Goal: Information Seeking & Learning: Check status

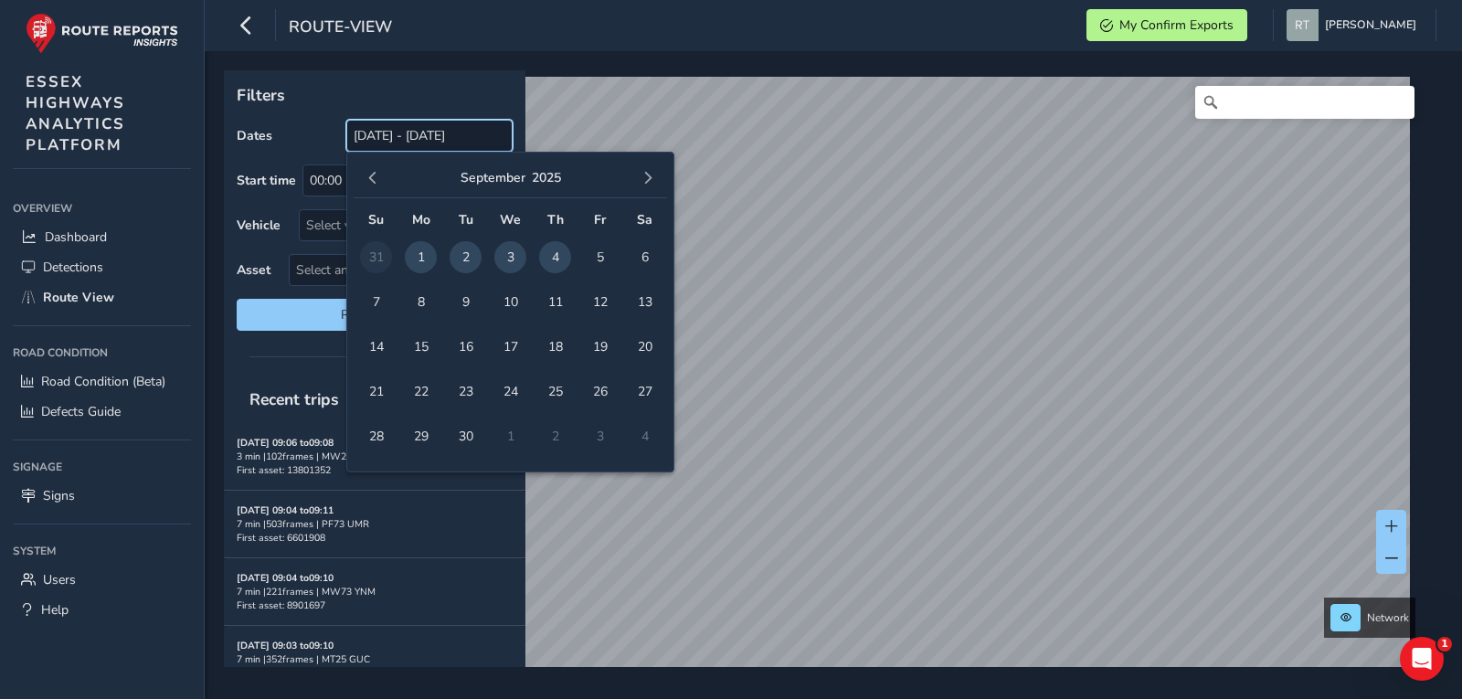
click at [412, 126] on input "[DATE] - [DATE]" at bounding box center [429, 136] width 166 height 32
click at [375, 189] on button "button" at bounding box center [373, 178] width 26 height 26
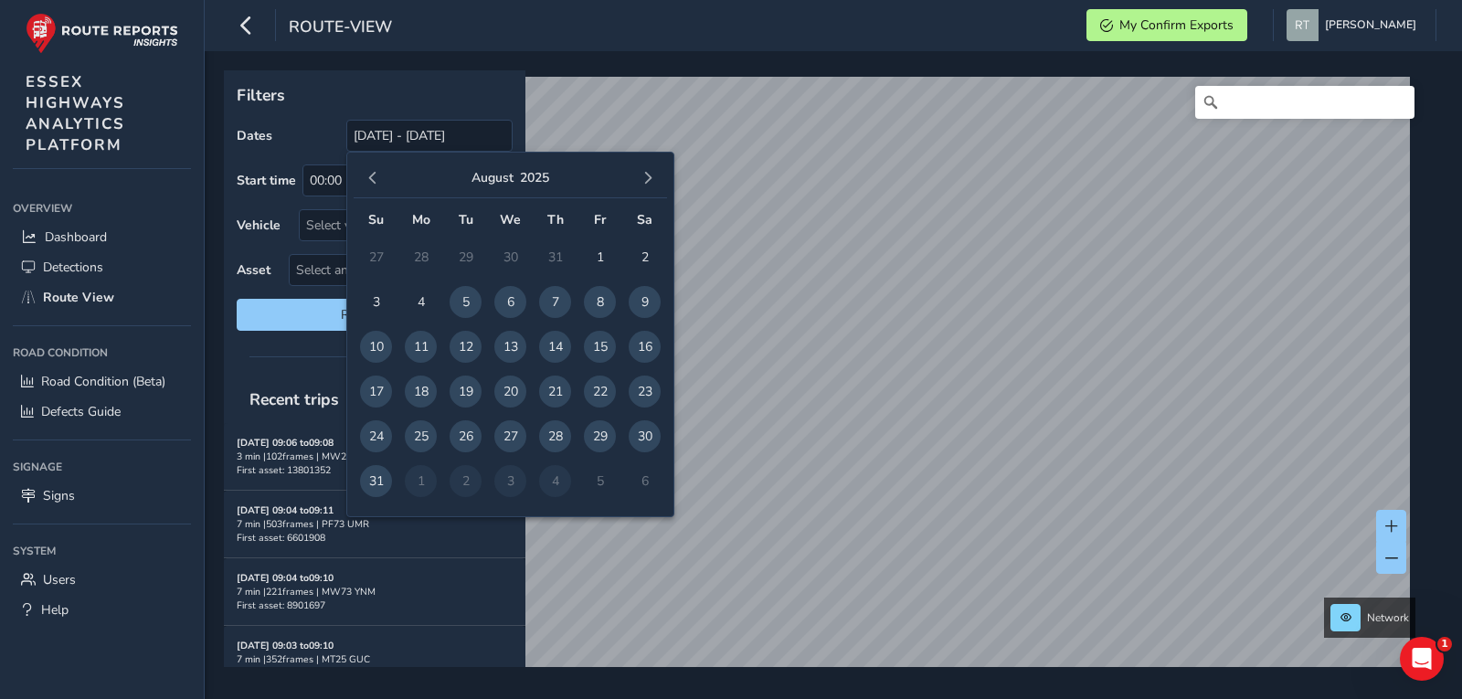
click at [375, 189] on button "button" at bounding box center [373, 178] width 26 height 26
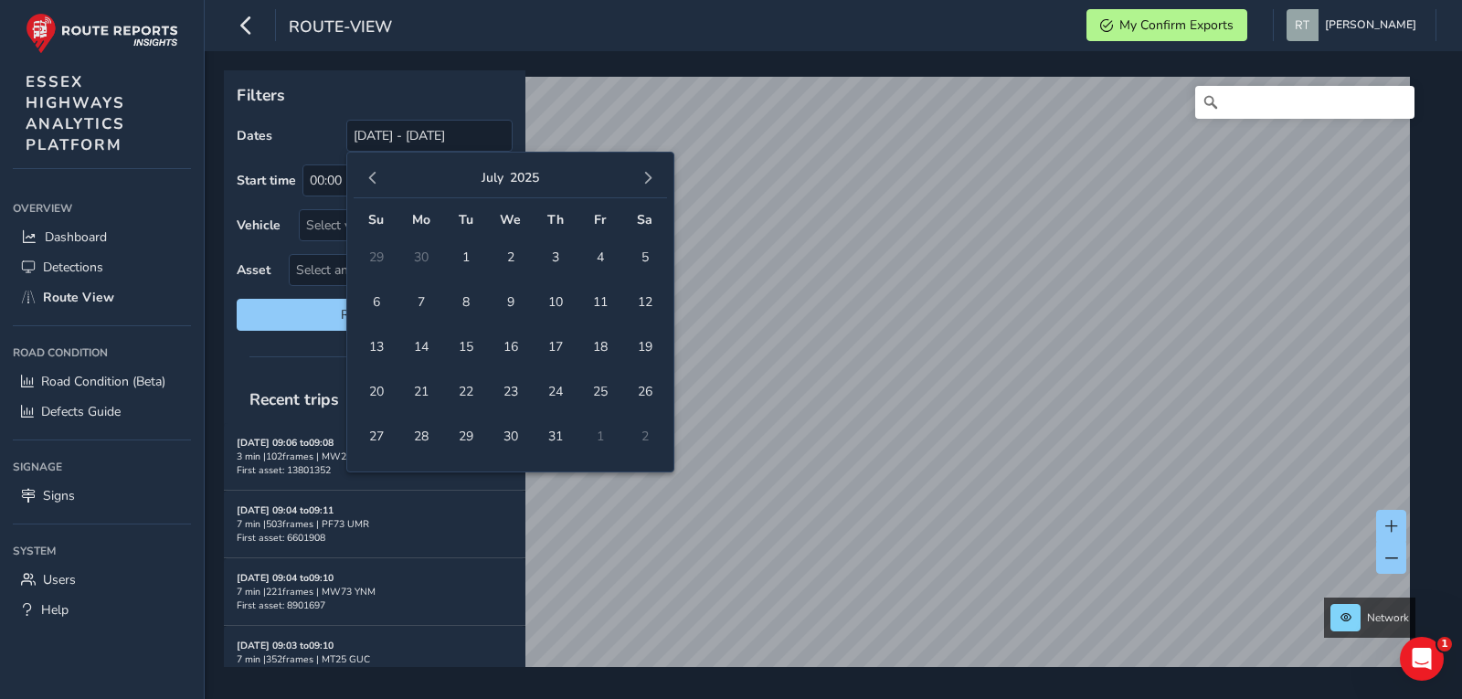
click at [375, 189] on button "button" at bounding box center [373, 178] width 26 height 26
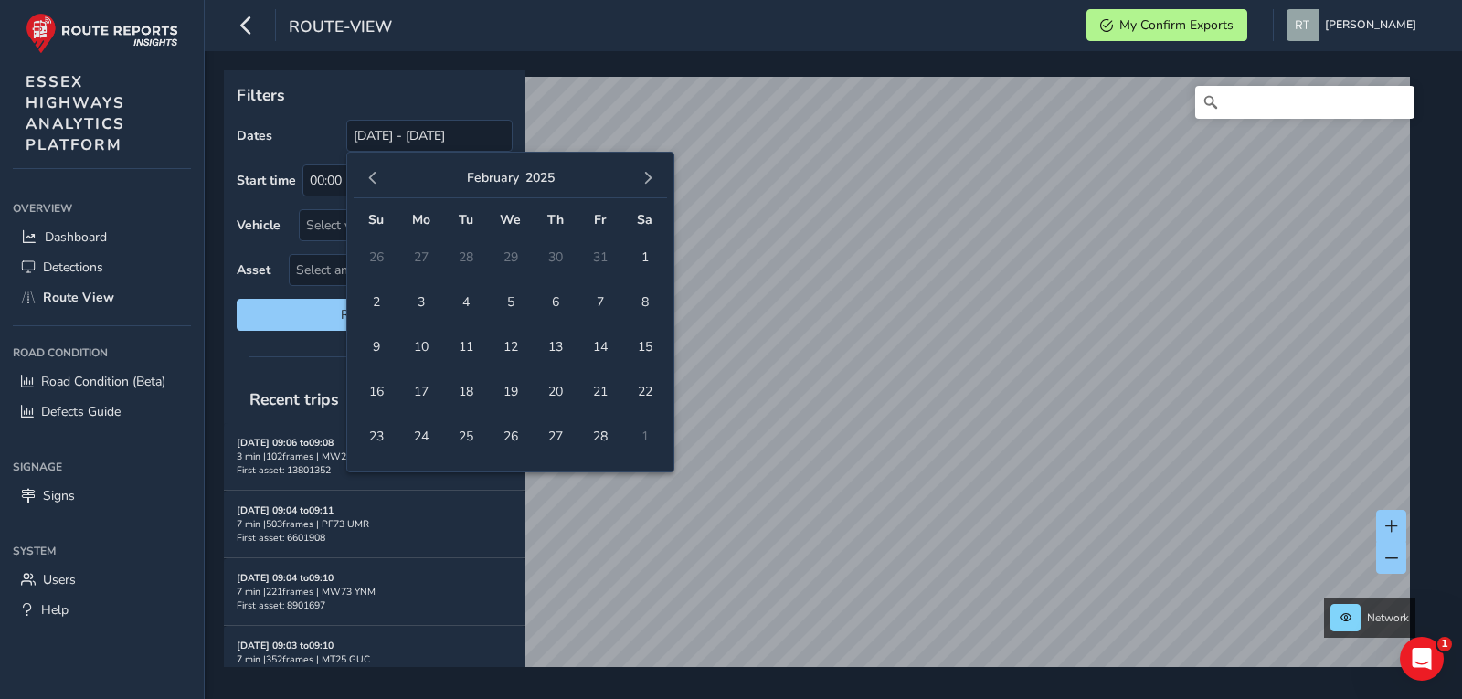
click at [375, 189] on button "button" at bounding box center [373, 178] width 26 height 26
click at [505, 259] on span "1" at bounding box center [510, 257] width 32 height 32
click at [651, 183] on span "button" at bounding box center [647, 178] width 13 height 13
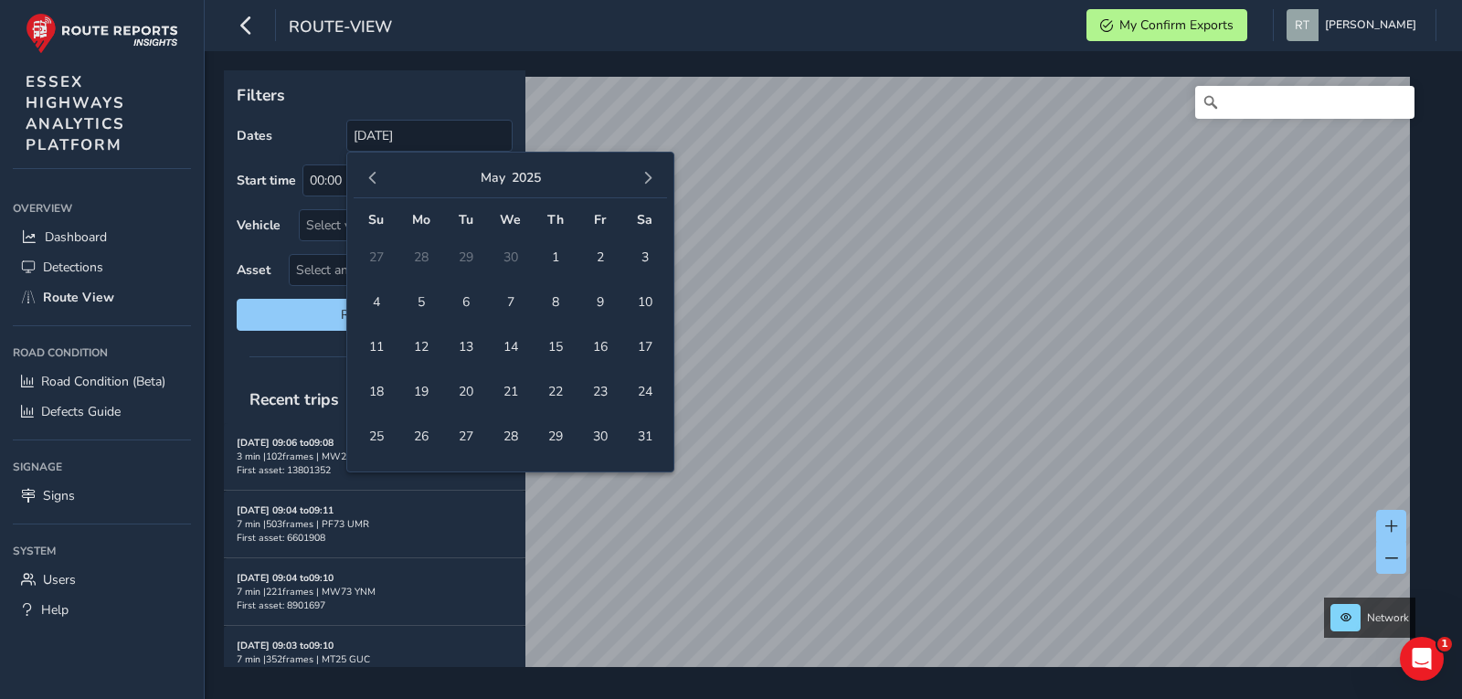
click at [651, 183] on span "button" at bounding box center [647, 178] width 13 height 13
click at [643, 306] on span "13" at bounding box center [645, 302] width 32 height 32
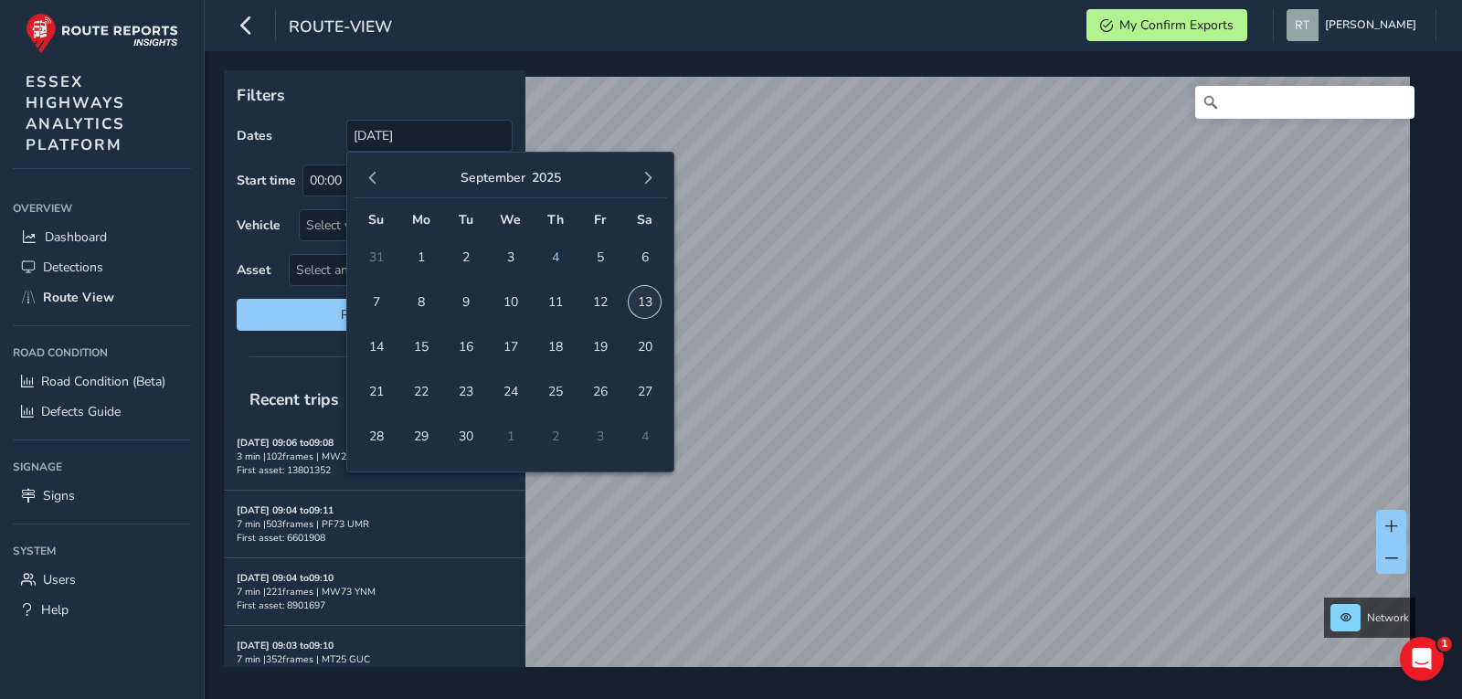
type input "01/01/2025 - 13/09/2025"
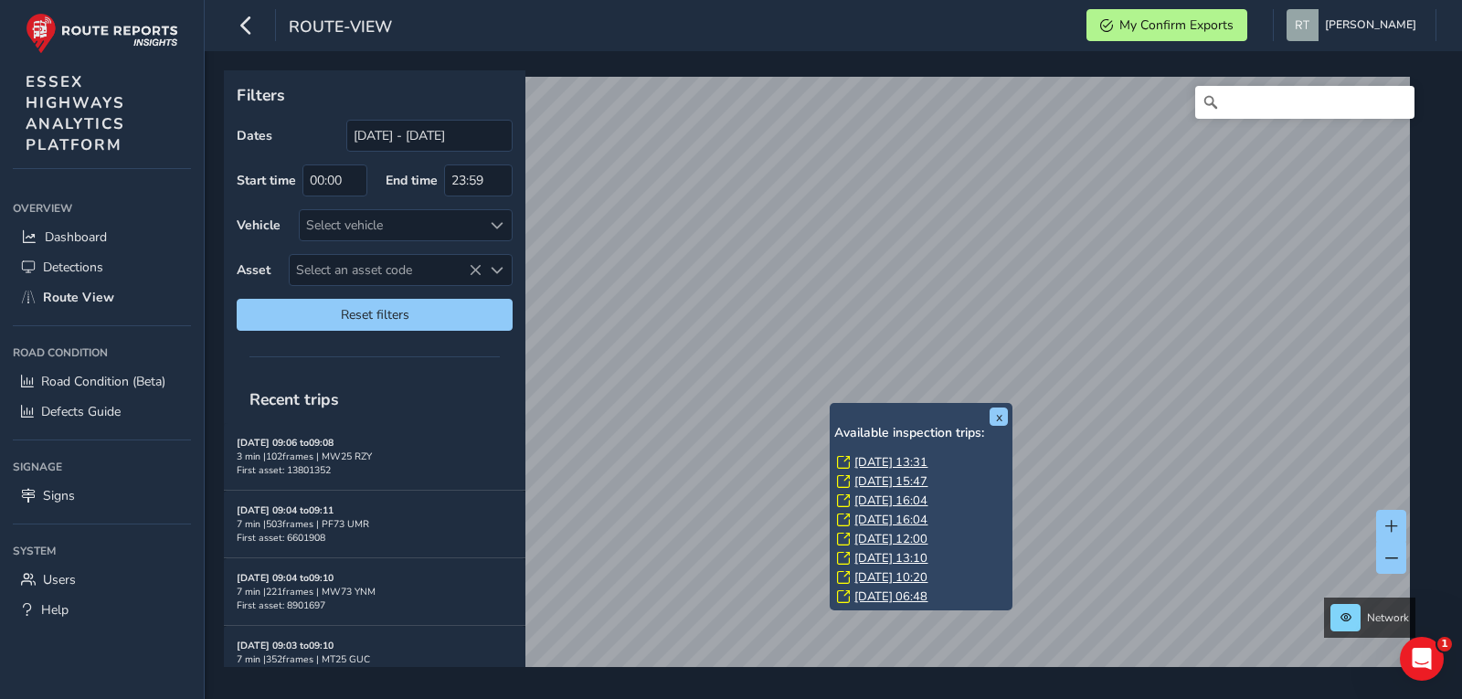
click at [900, 463] on link "Tue, 2 Sep, 13:31" at bounding box center [890, 462] width 73 height 16
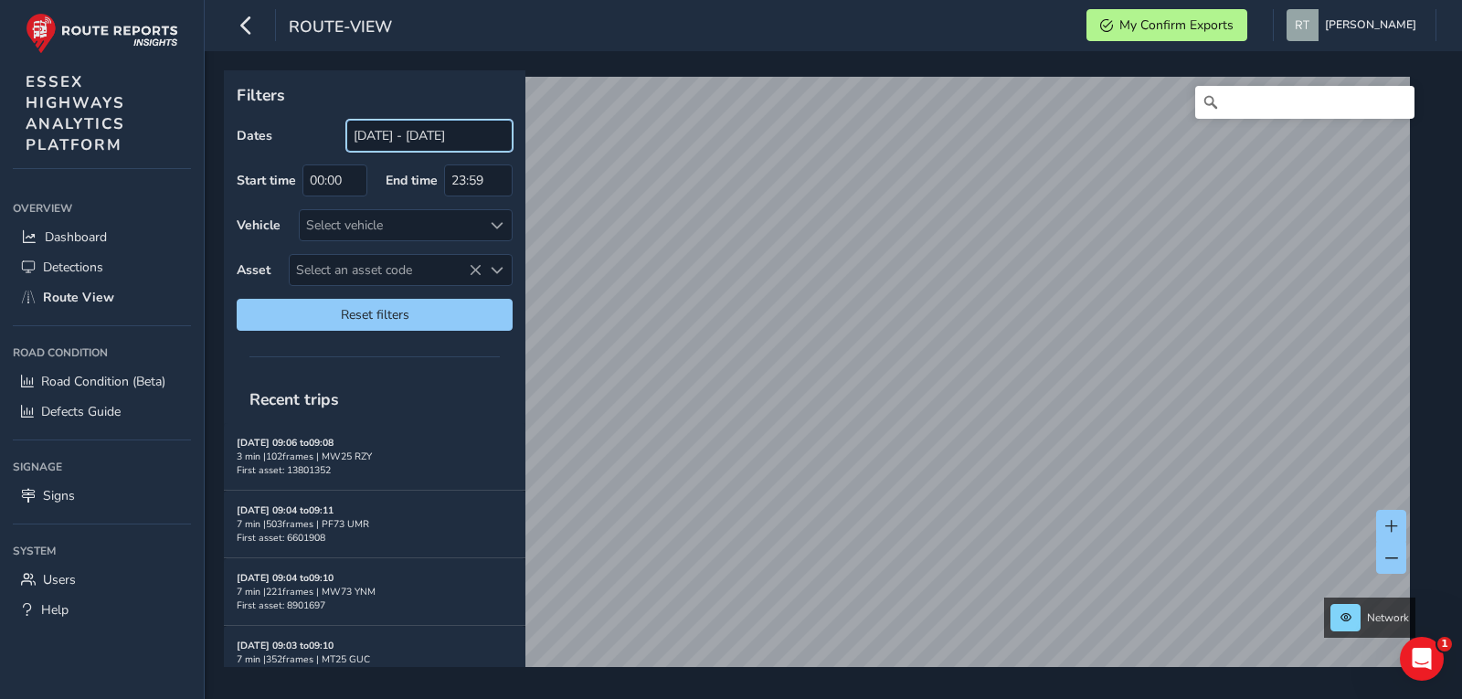
click at [373, 128] on input "[DATE] - [DATE]" at bounding box center [429, 136] width 166 height 32
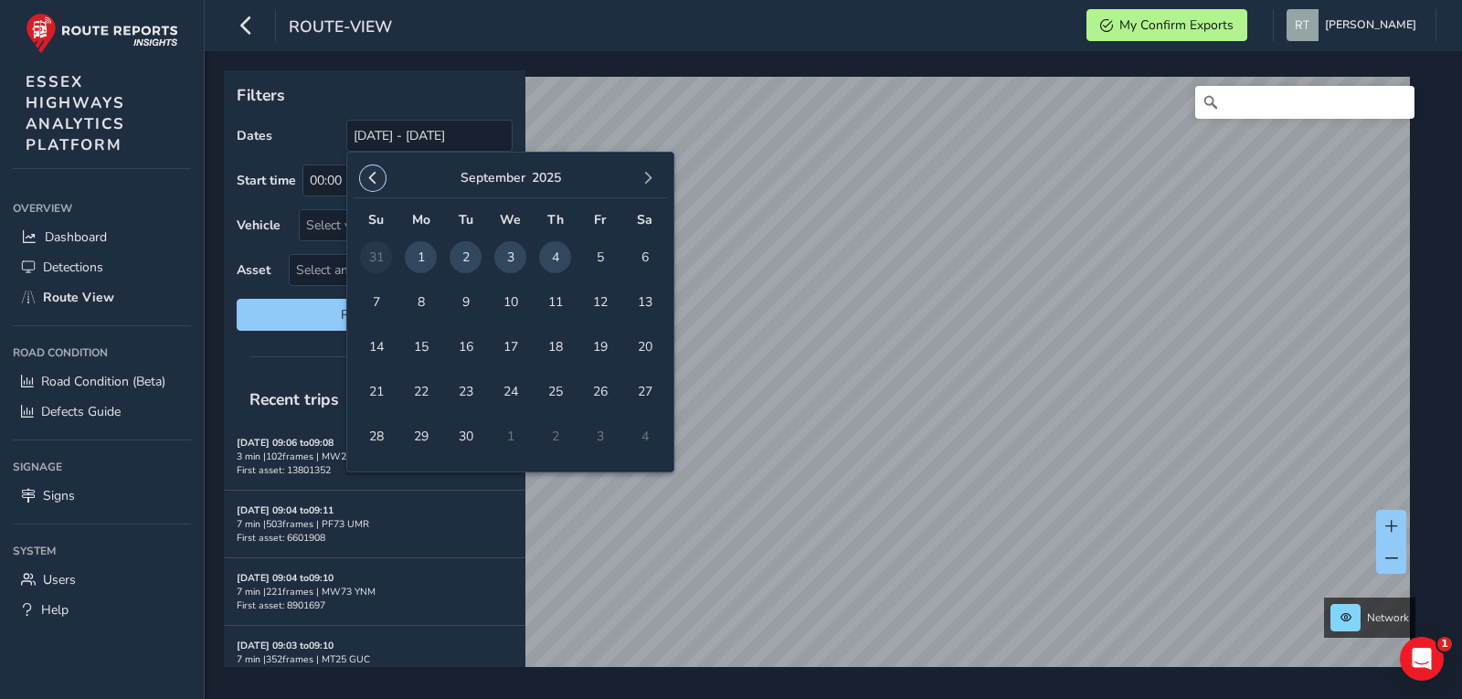
click at [371, 172] on span "button" at bounding box center [372, 178] width 13 height 13
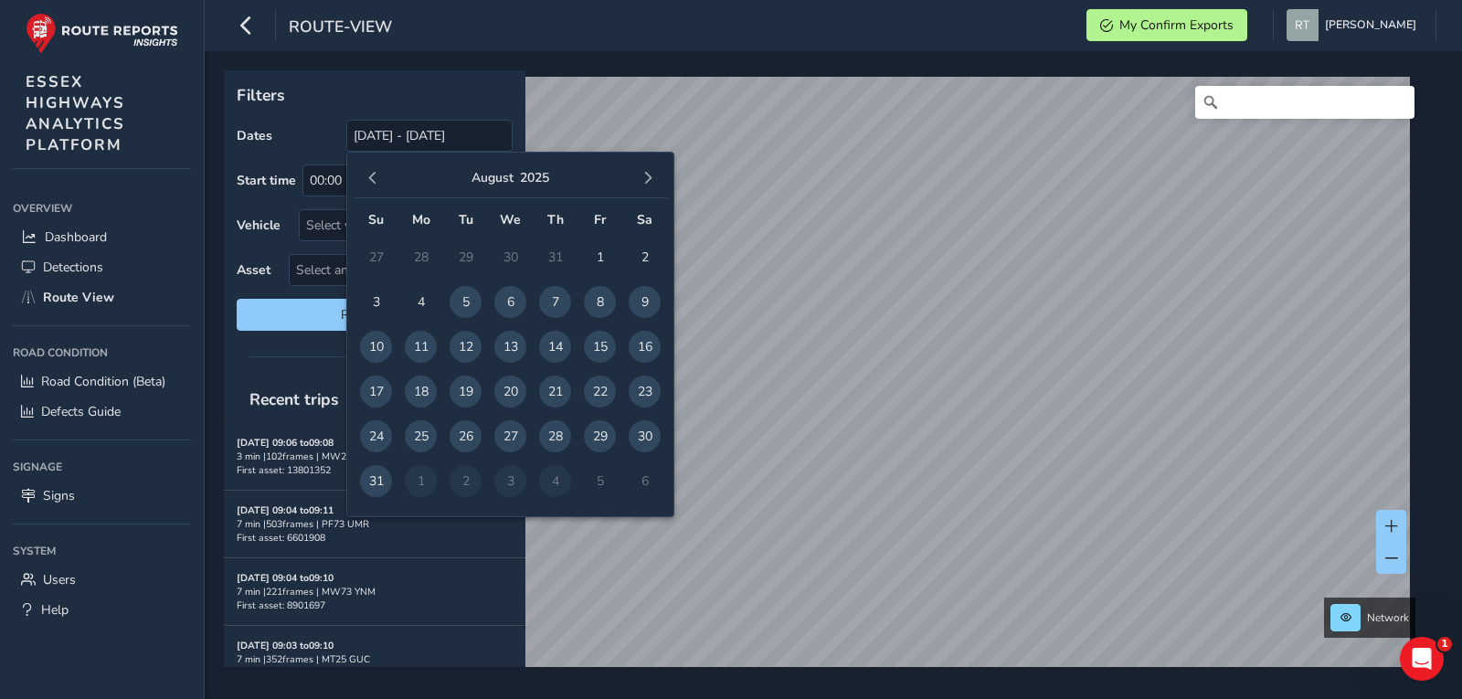
click at [371, 172] on span "button" at bounding box center [372, 178] width 13 height 13
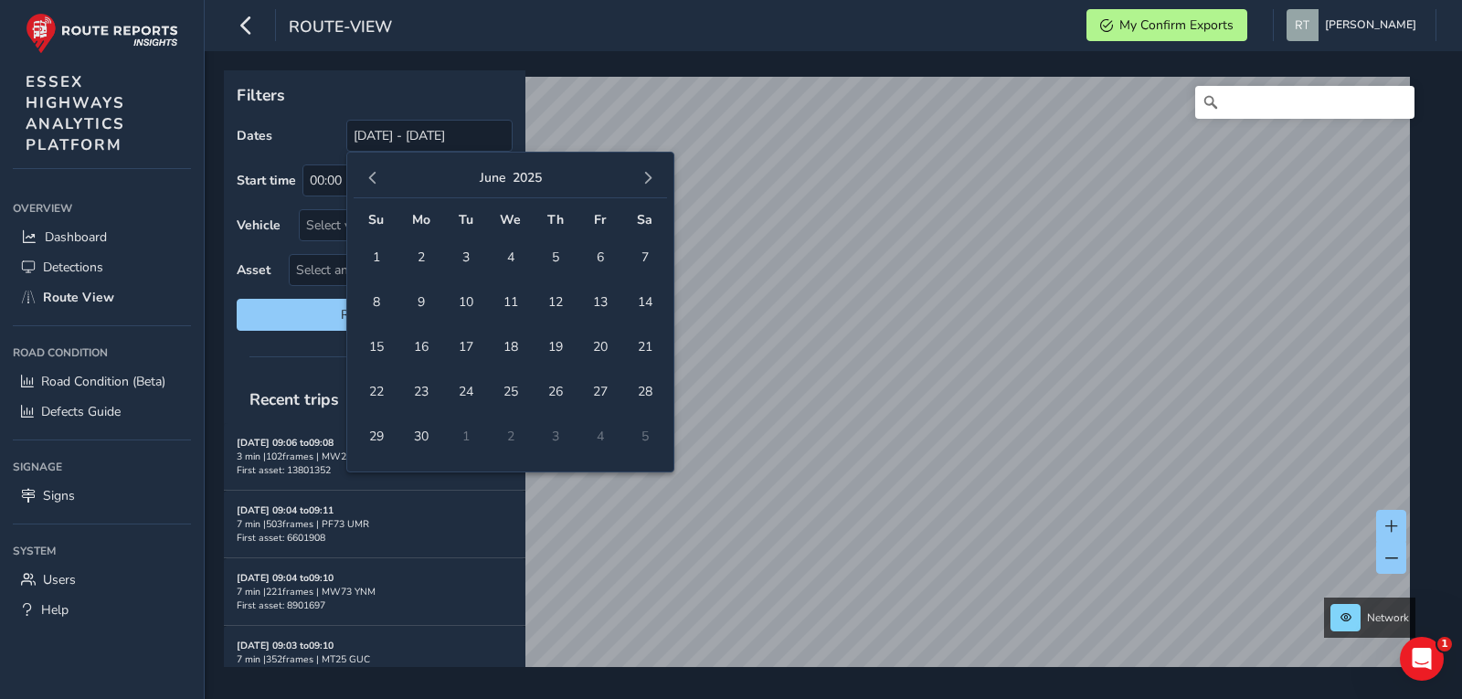
click at [371, 172] on span "button" at bounding box center [372, 178] width 13 height 13
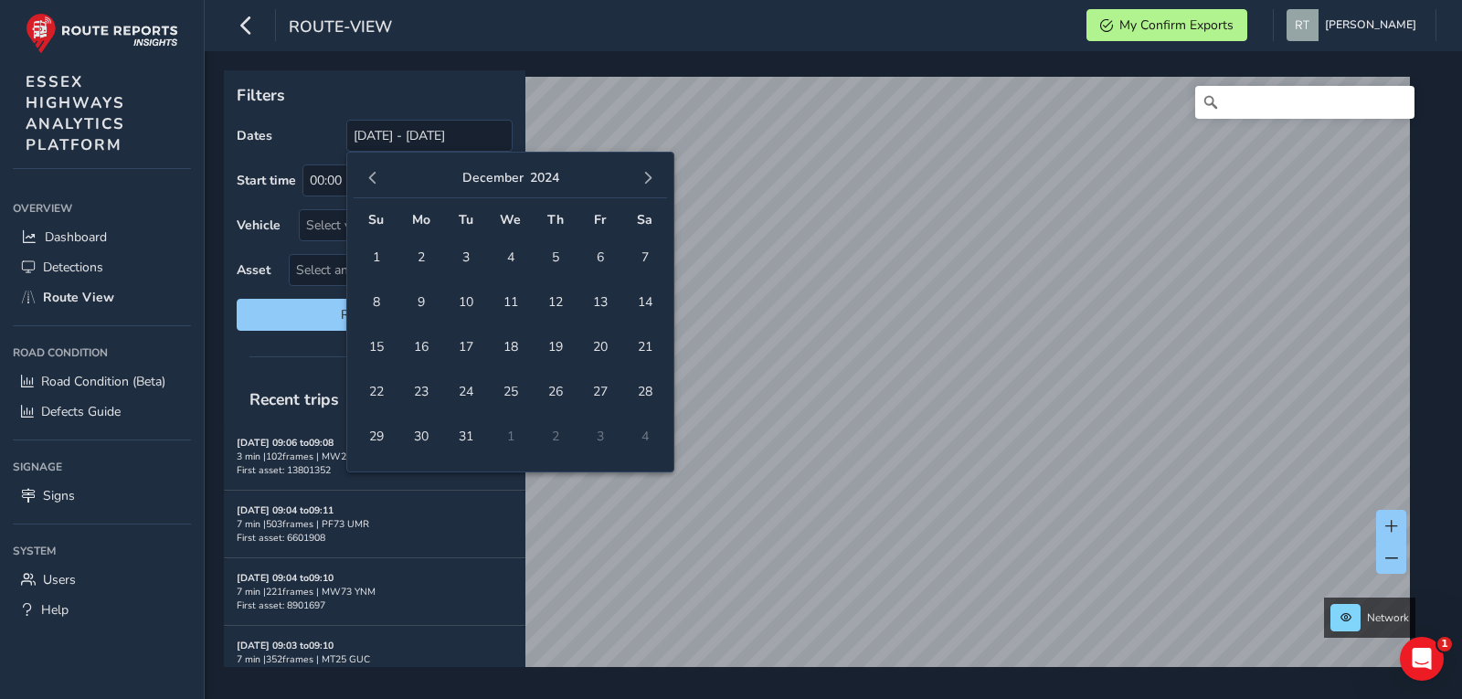
click at [371, 172] on span "button" at bounding box center [372, 178] width 13 height 13
click at [553, 253] on span "1" at bounding box center [555, 257] width 32 height 32
click at [653, 178] on span "button" at bounding box center [647, 178] width 13 height 13
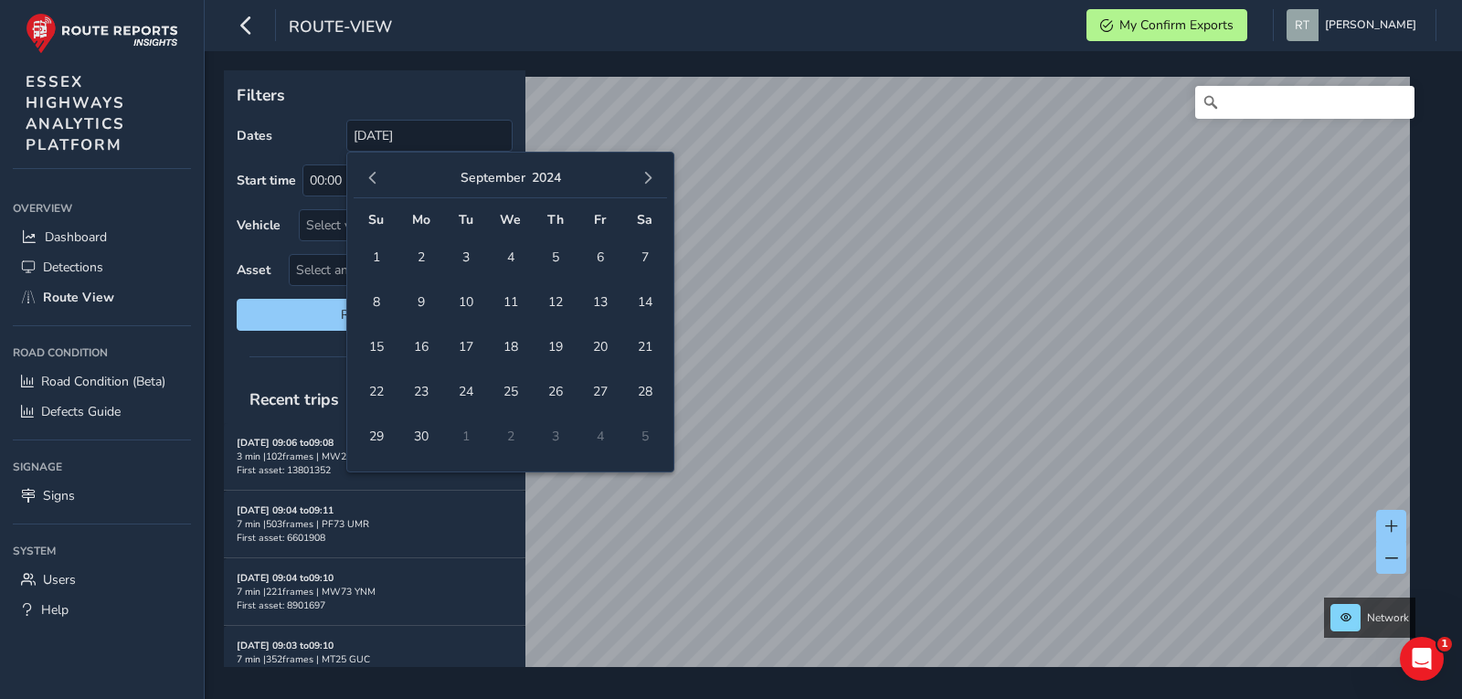
click at [653, 178] on span "button" at bounding box center [647, 178] width 13 height 13
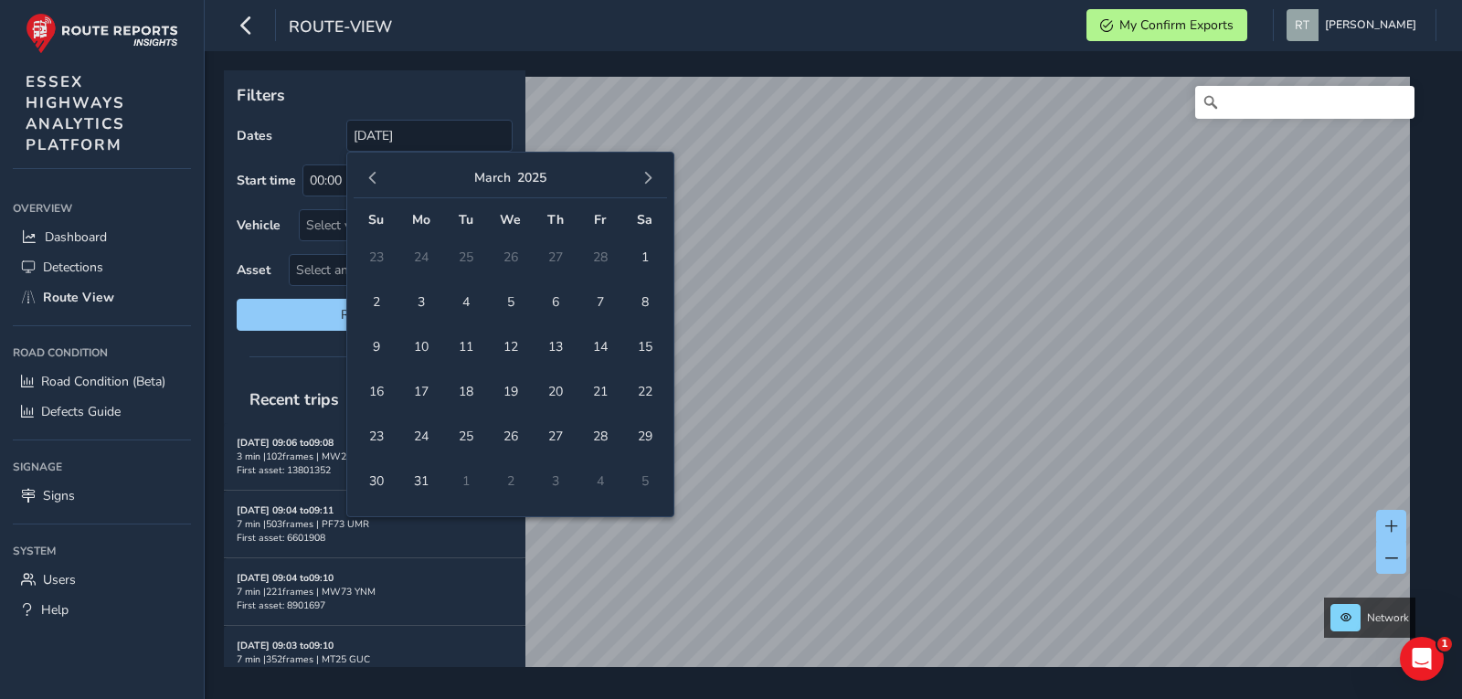
click at [653, 178] on span "button" at bounding box center [647, 178] width 13 height 13
click at [651, 179] on span "button" at bounding box center [647, 178] width 13 height 13
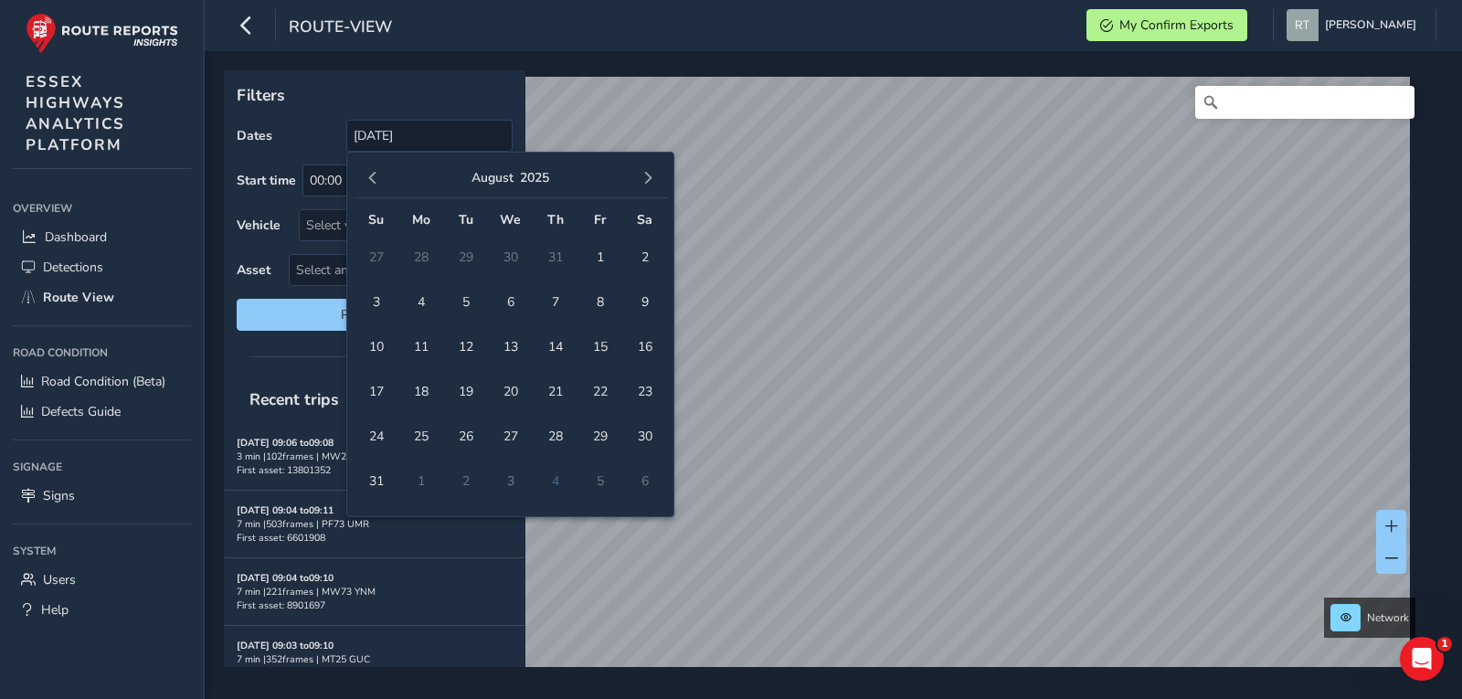
click at [651, 179] on span "button" at bounding box center [647, 178] width 13 height 13
click at [647, 300] on span "13" at bounding box center [645, 302] width 32 height 32
type input "[DATE] - [DATE]"
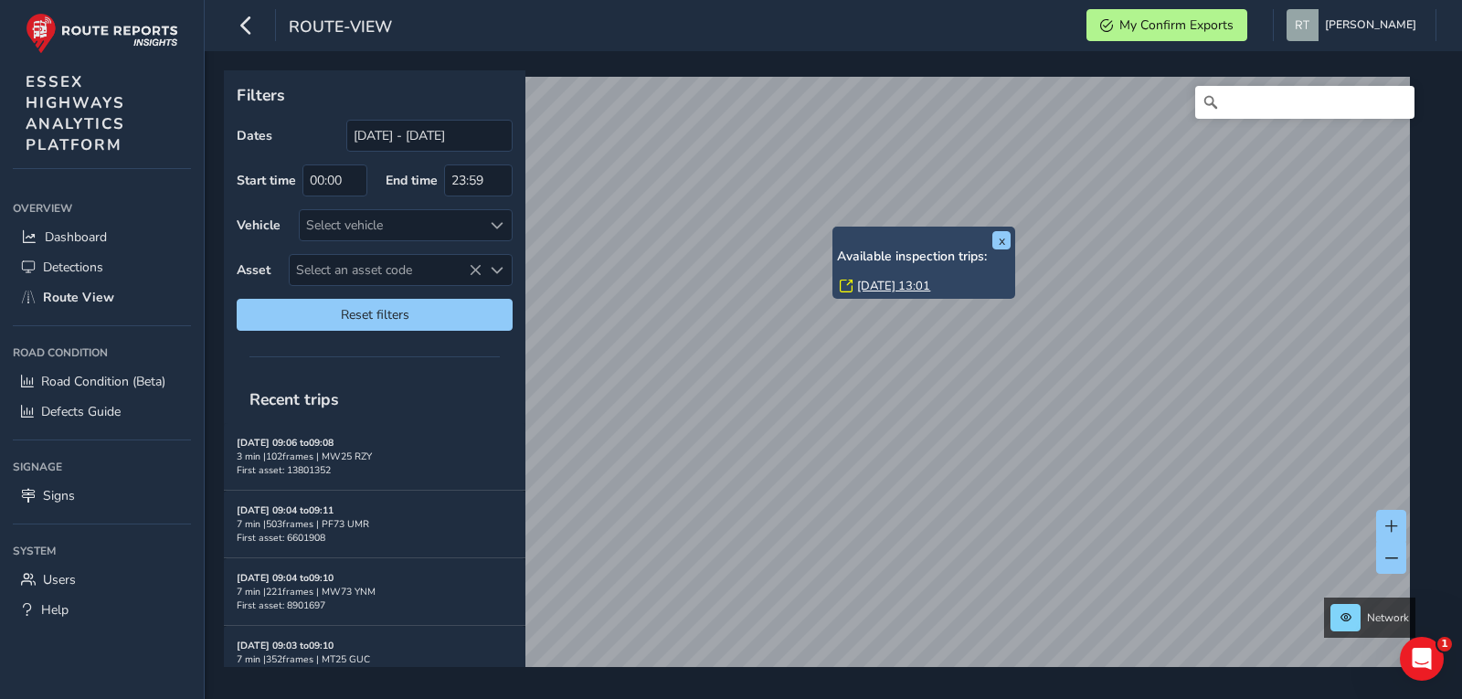
click at [874, 285] on link "[DATE] 13:01" at bounding box center [893, 286] width 73 height 16
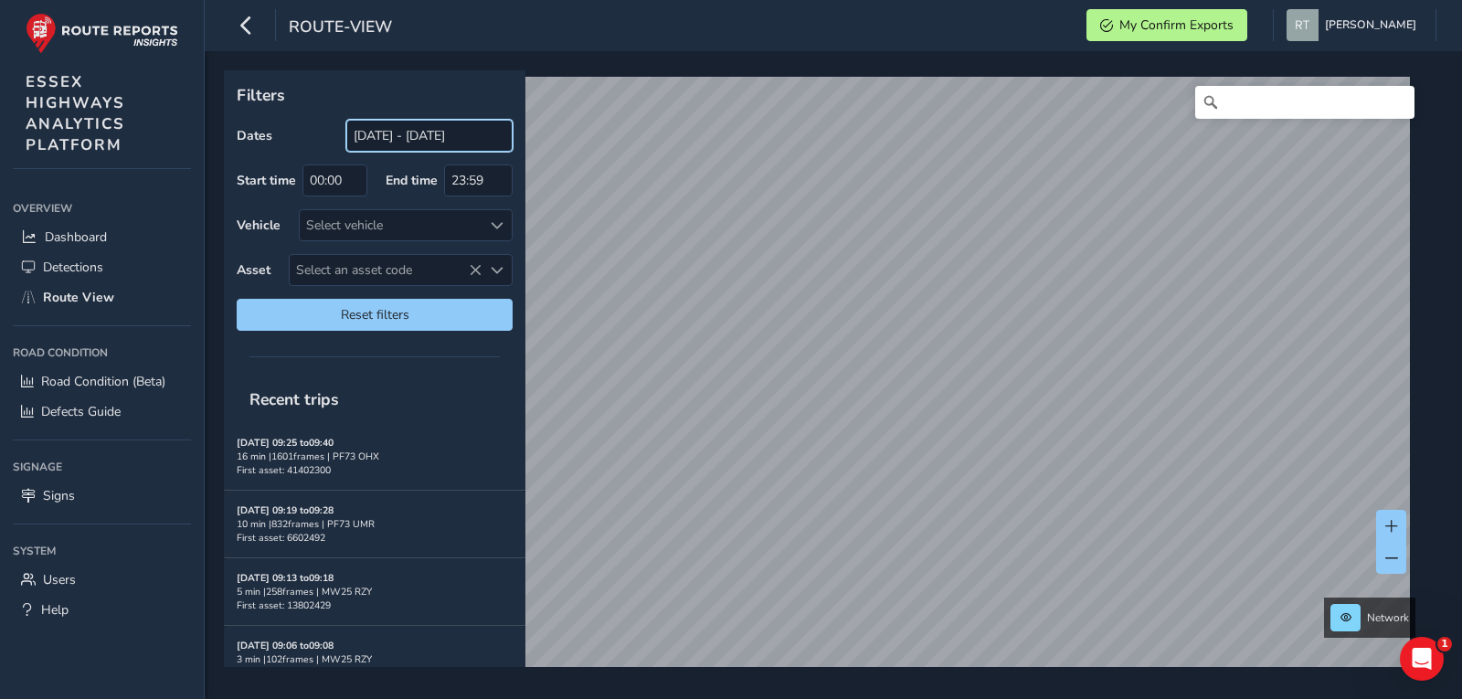
click at [397, 136] on input "[DATE] - [DATE]" at bounding box center [429, 136] width 166 height 32
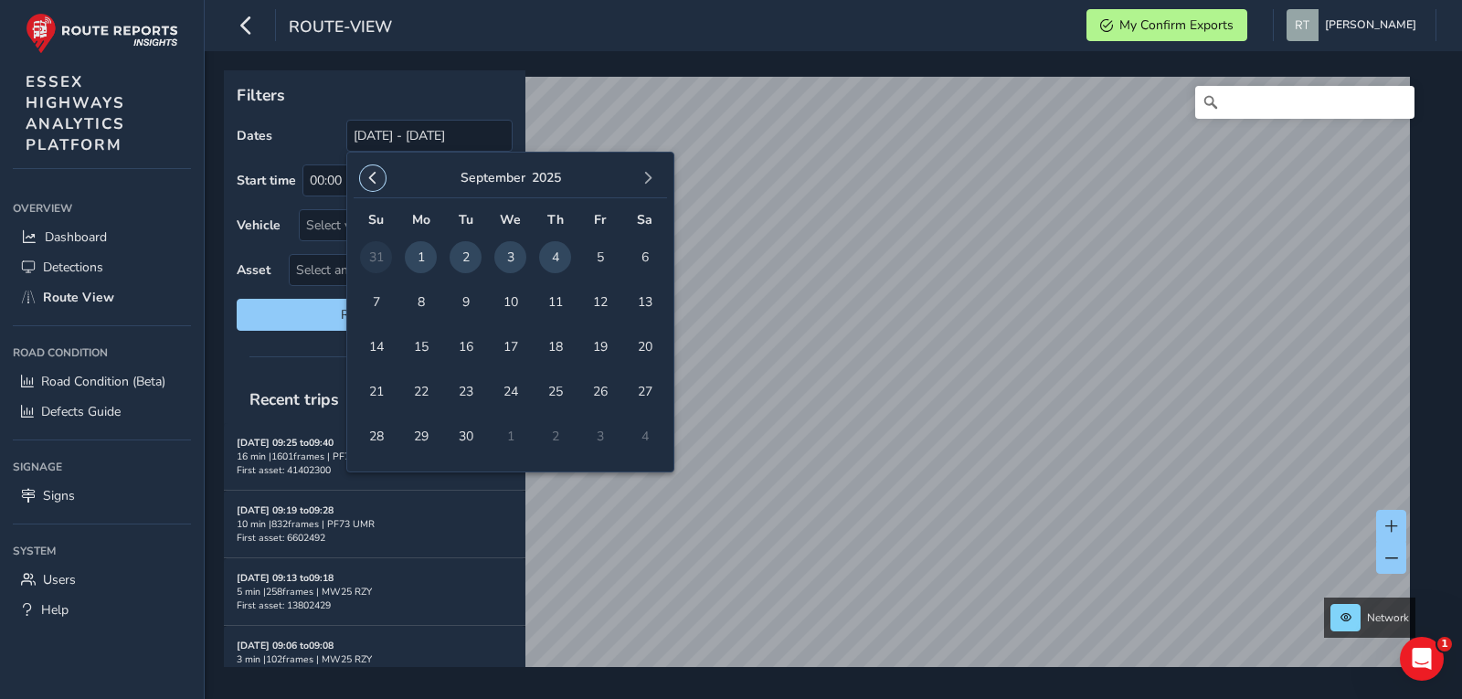
click at [371, 166] on button "button" at bounding box center [373, 178] width 26 height 26
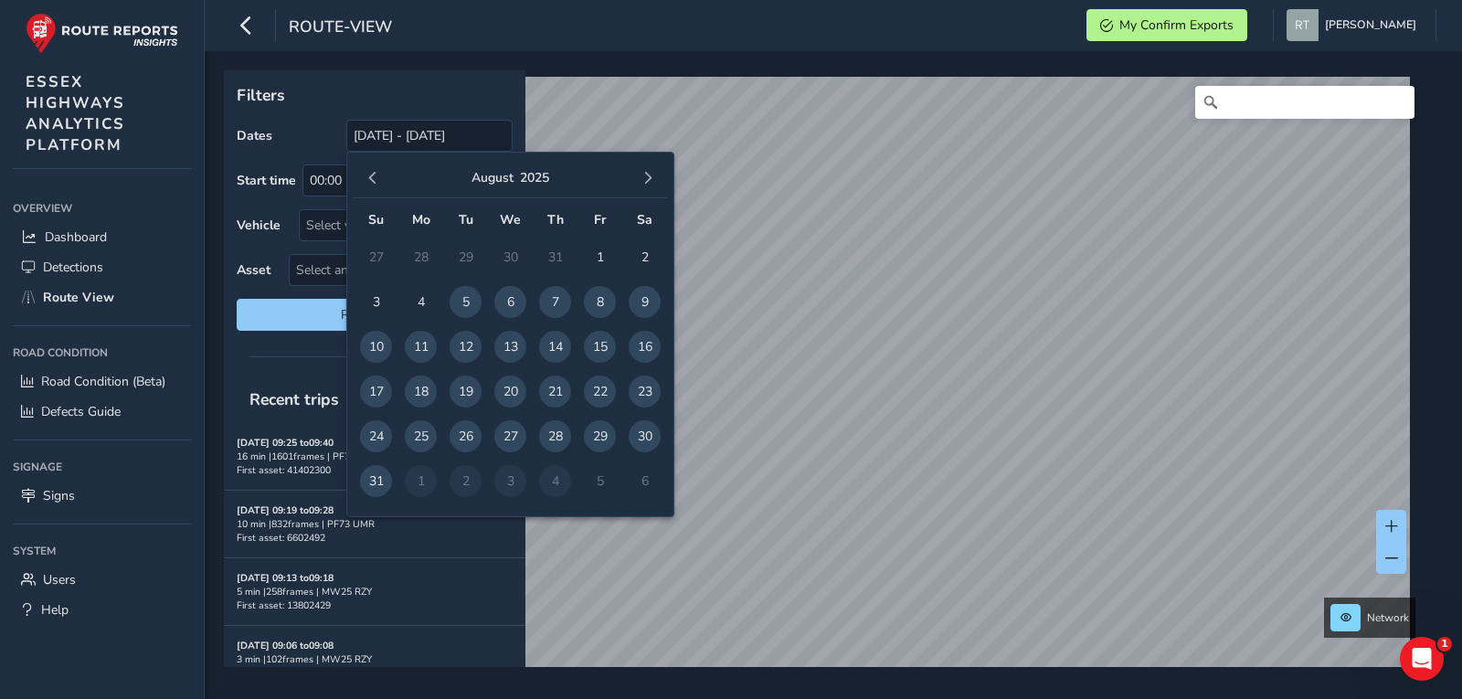
click at [371, 166] on button "button" at bounding box center [373, 178] width 26 height 26
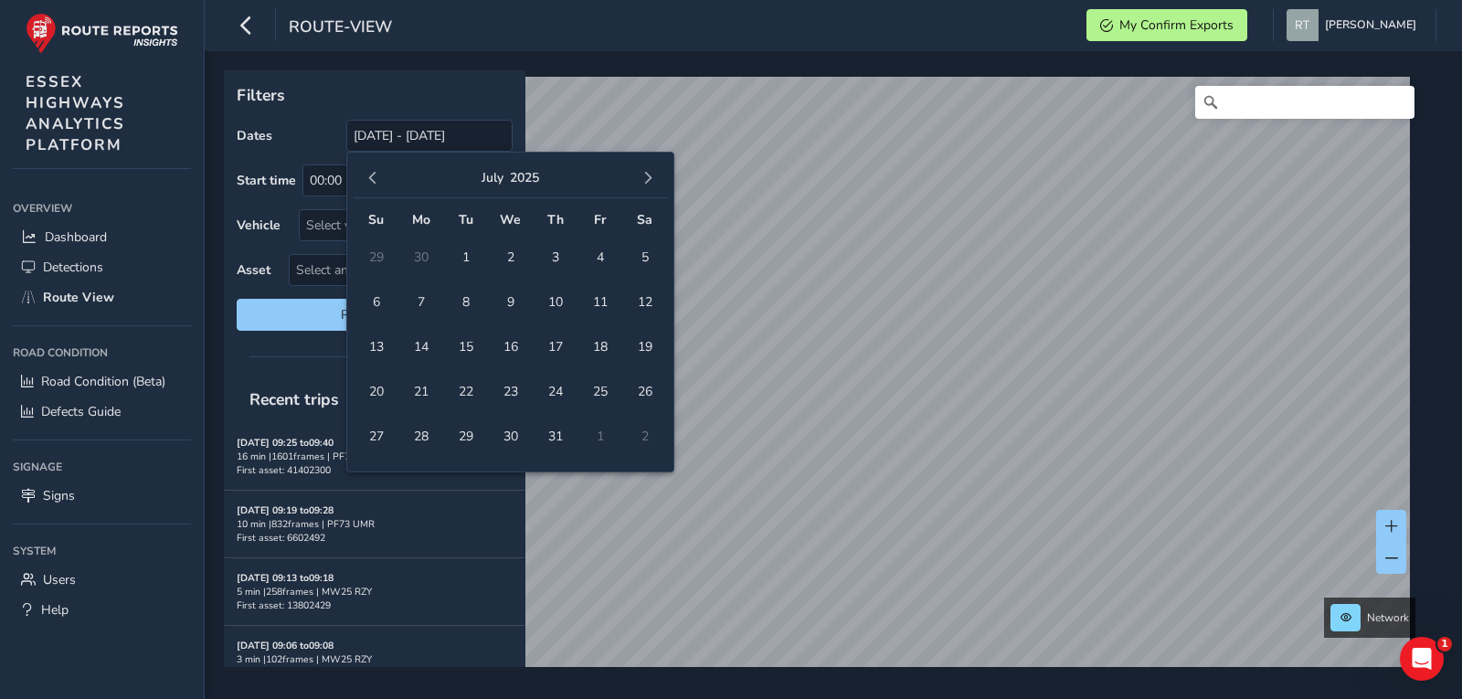
click at [371, 166] on button "button" at bounding box center [373, 178] width 26 height 26
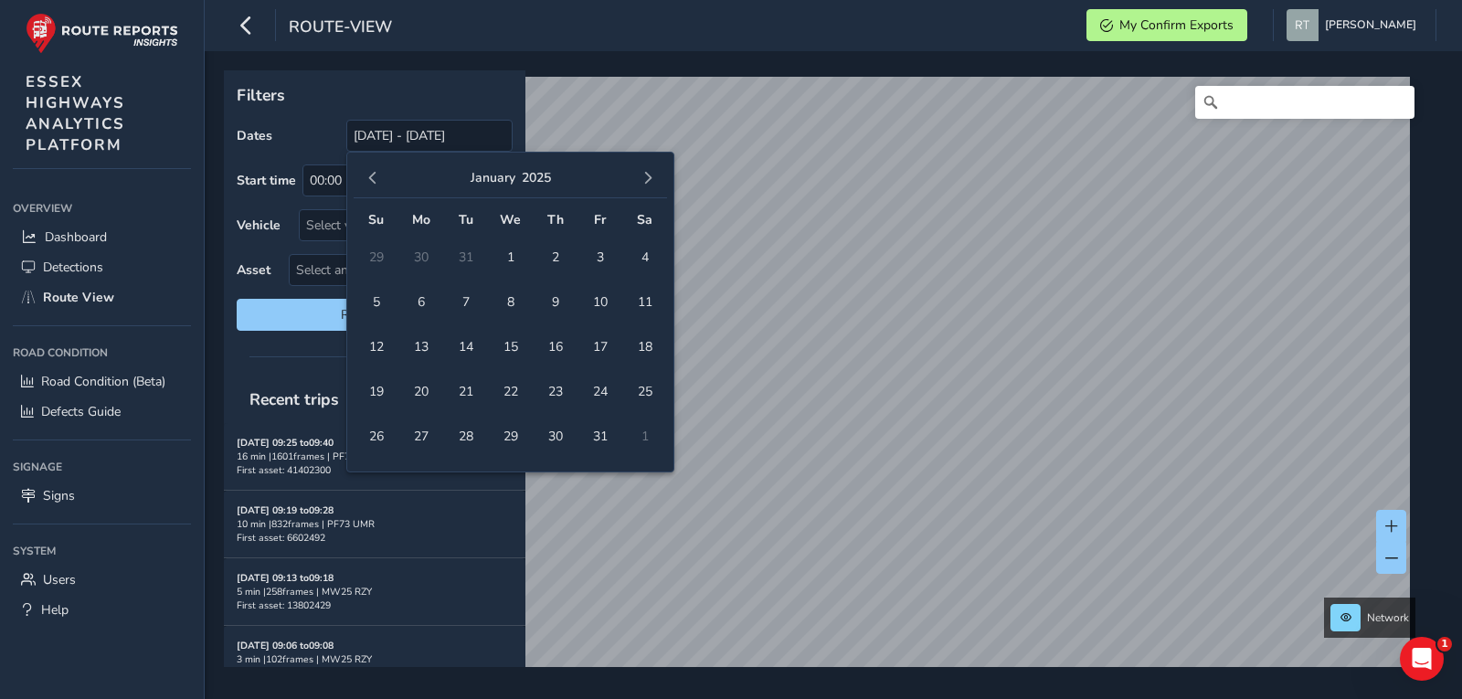
click at [371, 166] on button "button" at bounding box center [373, 178] width 26 height 26
click at [651, 177] on span "button" at bounding box center [647, 178] width 13 height 13
click at [503, 253] on span "1" at bounding box center [510, 257] width 32 height 32
click at [654, 174] on button "button" at bounding box center [648, 178] width 26 height 26
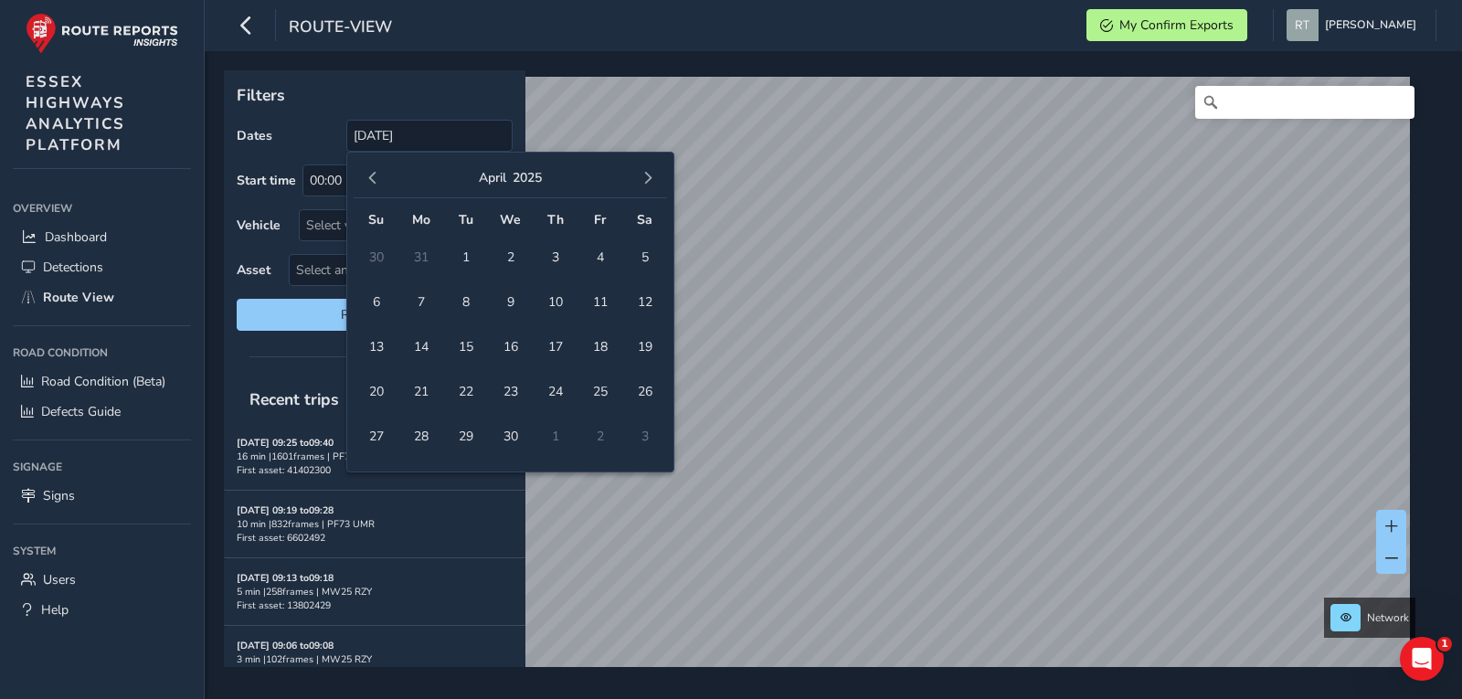
click at [654, 174] on button "button" at bounding box center [648, 178] width 26 height 26
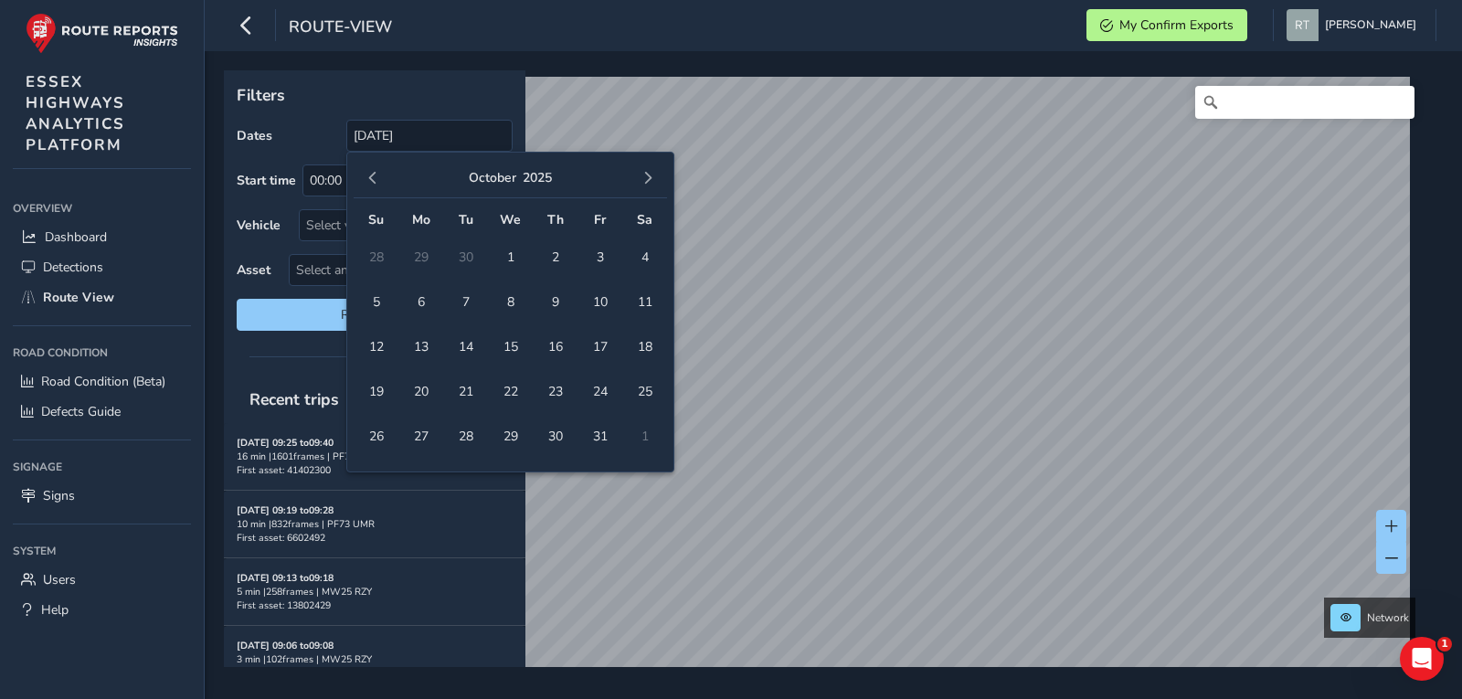
click at [654, 174] on button "button" at bounding box center [648, 178] width 26 height 26
click at [386, 179] on div "November 2025" at bounding box center [510, 178] width 313 height 39
click at [356, 175] on div "November 2025" at bounding box center [510, 178] width 313 height 39
click at [380, 173] on button "button" at bounding box center [373, 178] width 26 height 26
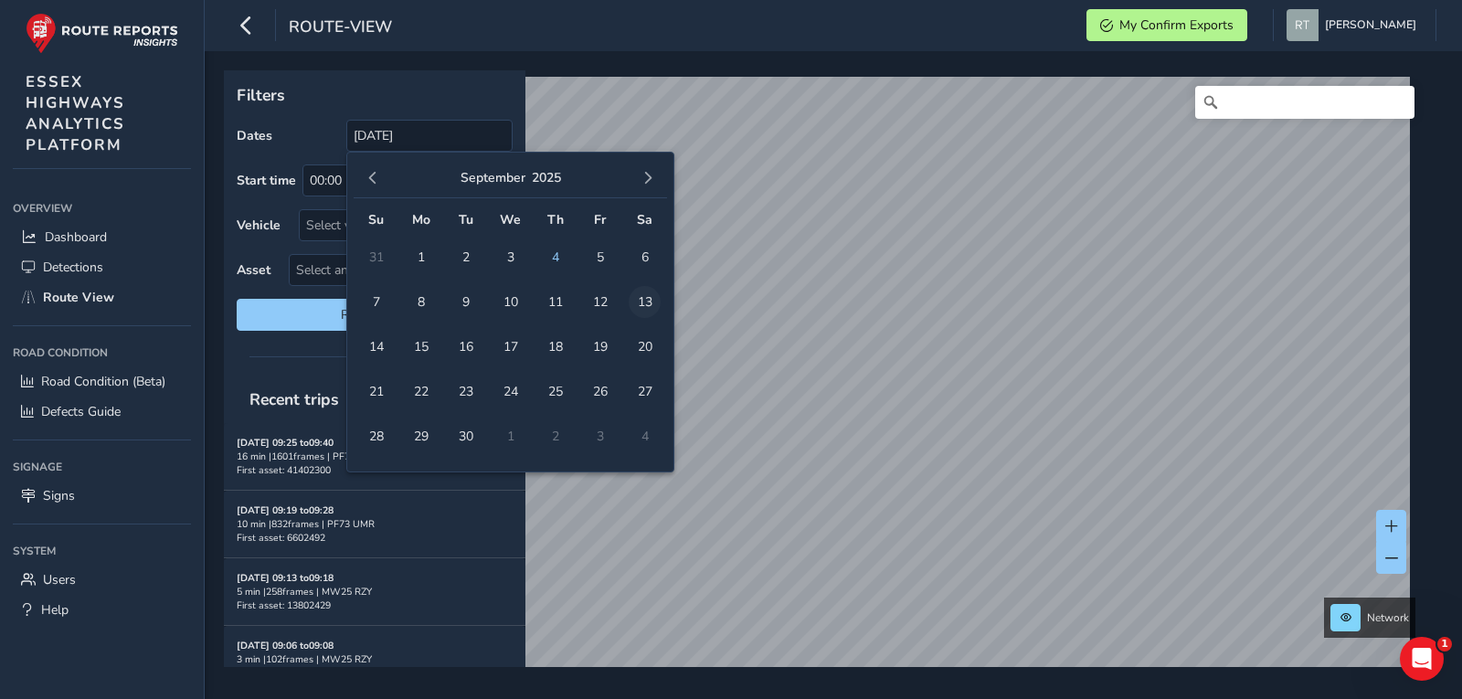
click at [648, 297] on span "13" at bounding box center [645, 302] width 32 height 32
type input "01/01/2025 - 13/09/2025"
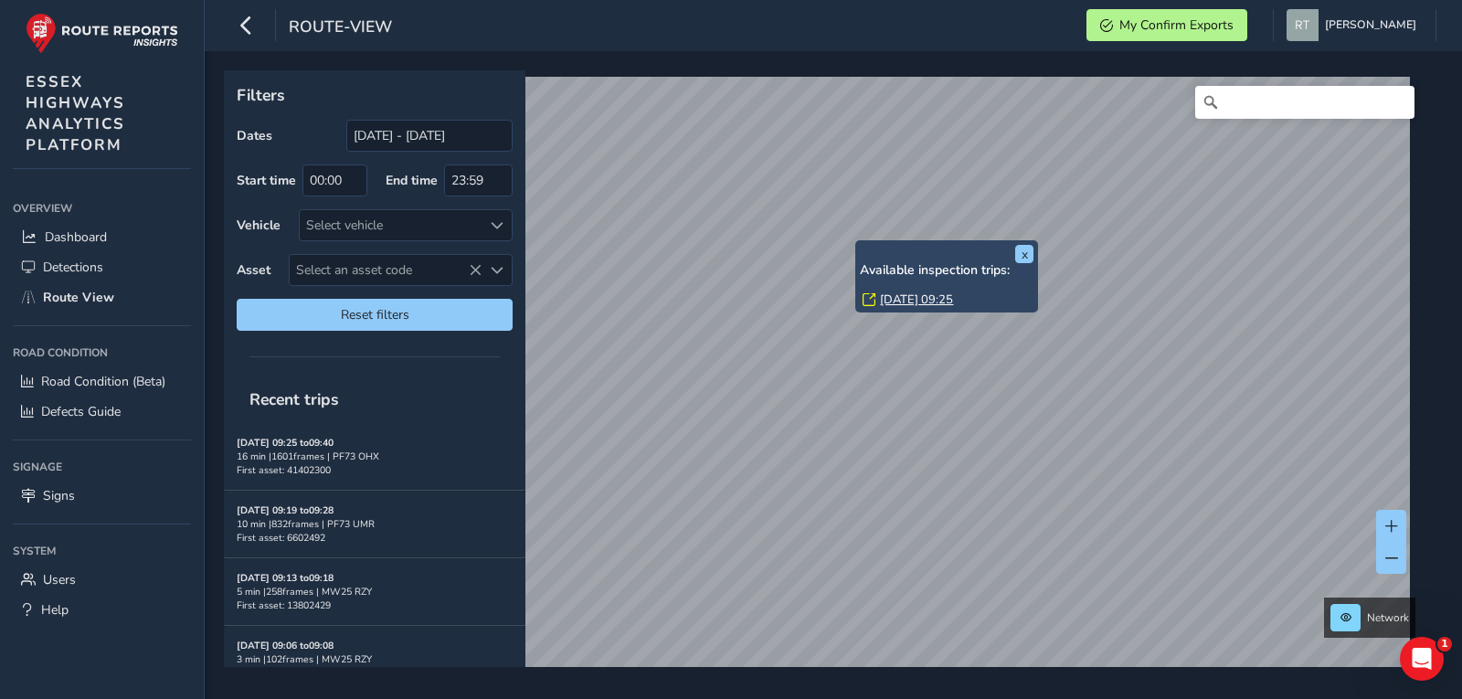
click at [912, 298] on link "Fri, 25 Jul, 09:25" at bounding box center [916, 299] width 73 height 16
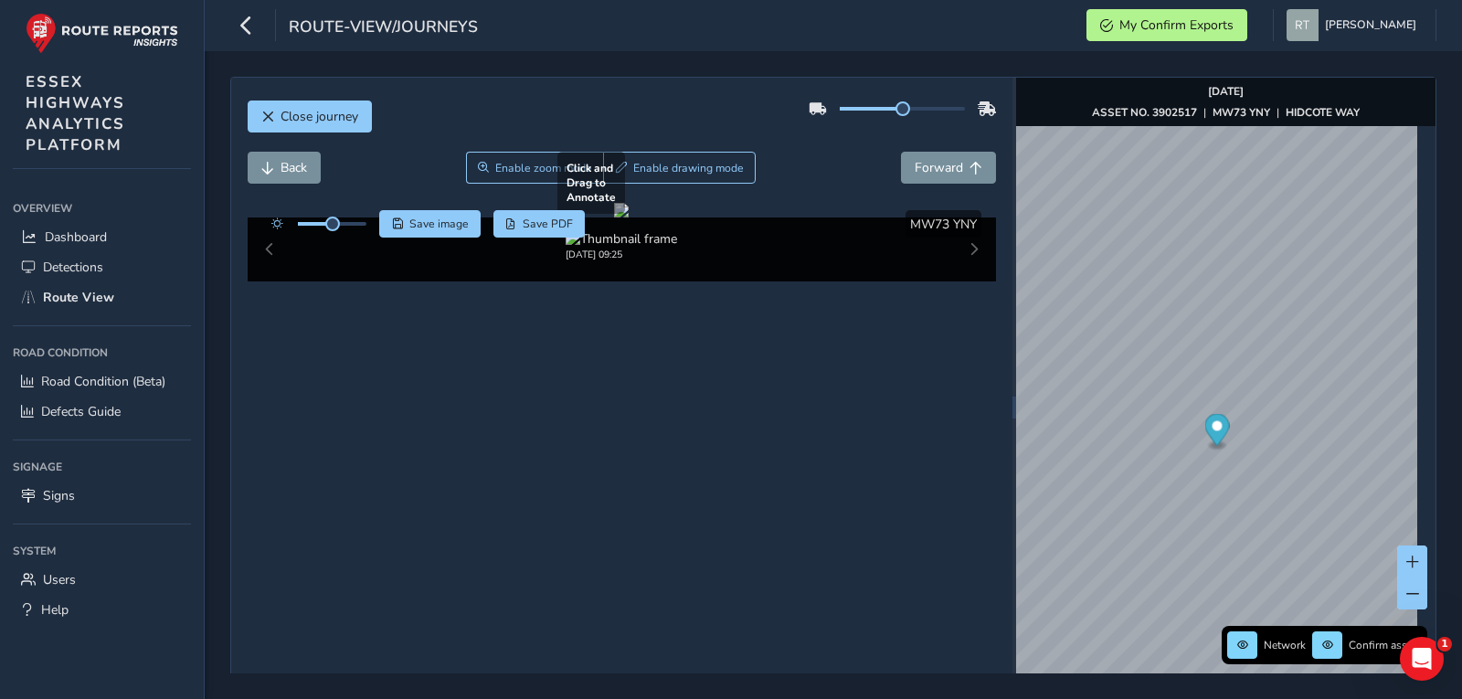
scroll to position [65, 0]
